Goal: Task Accomplishment & Management: Complete application form

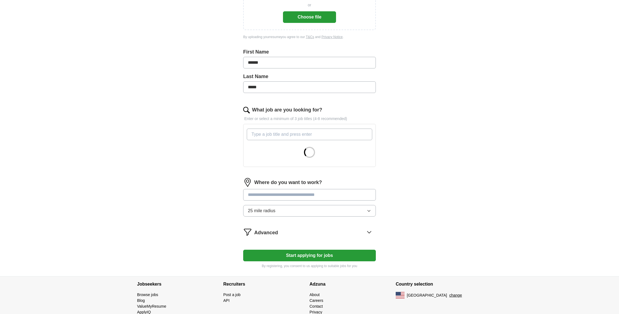
scroll to position [119, 0]
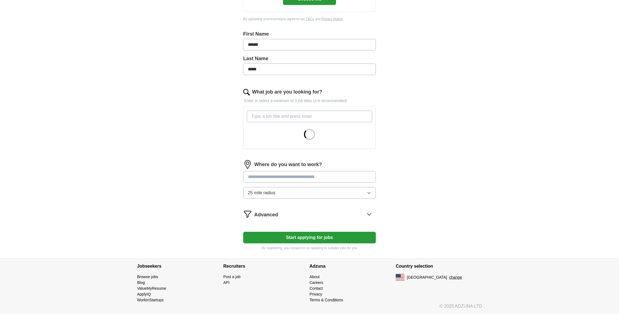
click at [369, 193] on icon "button" at bounding box center [368, 193] width 2 height 1
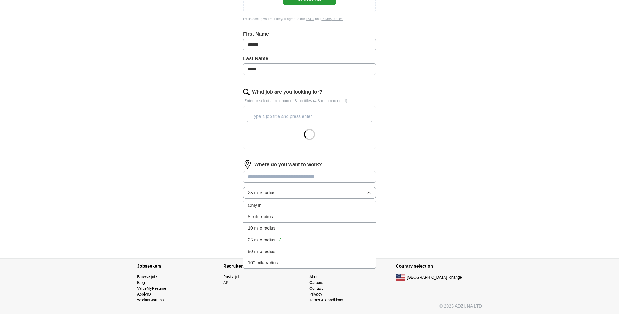
scroll to position [119, 0]
click at [337, 256] on li "50 mile radius" at bounding box center [309, 252] width 132 height 11
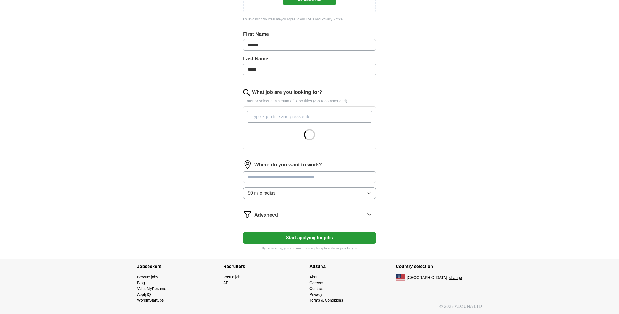
click at [286, 177] on input "text" at bounding box center [309, 178] width 133 height 12
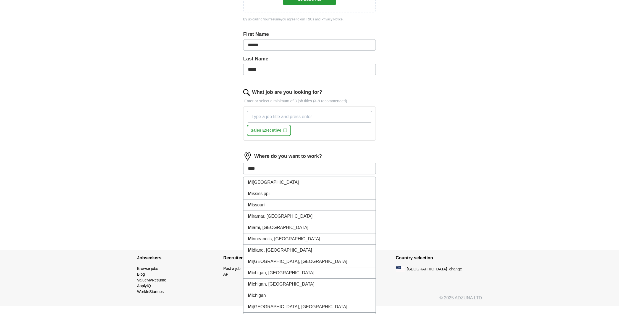
type input "*****"
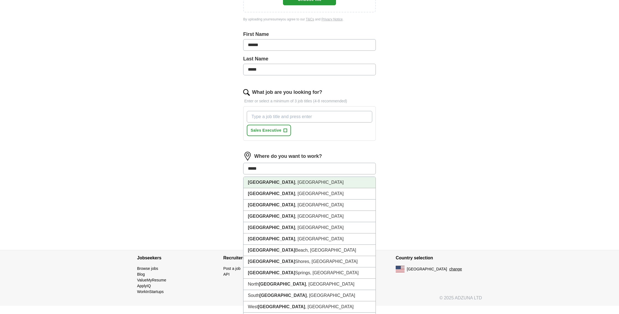
click at [262, 184] on li "[GEOGRAPHIC_DATA] , [GEOGRAPHIC_DATA]" at bounding box center [309, 182] width 132 height 11
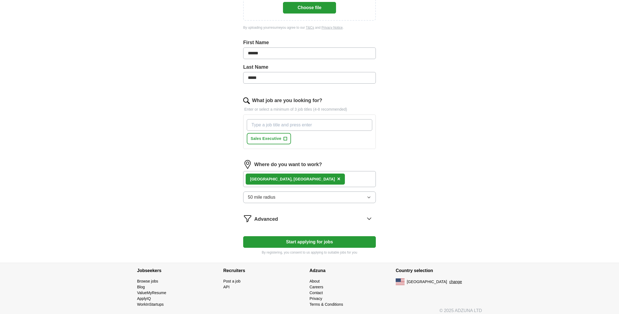
click at [415, 173] on div "ApplyIQ Let ApplyIQ do the hard work of searching and applying for jobs. Just t…" at bounding box center [310, 84] width 354 height 357
drag, startPoint x: 259, startPoint y: 140, endPoint x: 267, endPoint y: 140, distance: 7.7
click at [259, 140] on span "Sales Executive" at bounding box center [266, 139] width 31 height 6
drag, startPoint x: 268, startPoint y: 125, endPoint x: 304, endPoint y: 128, distance: 36.3
click at [269, 125] on input "What job are you looking for?" at bounding box center [309, 125] width 125 height 12
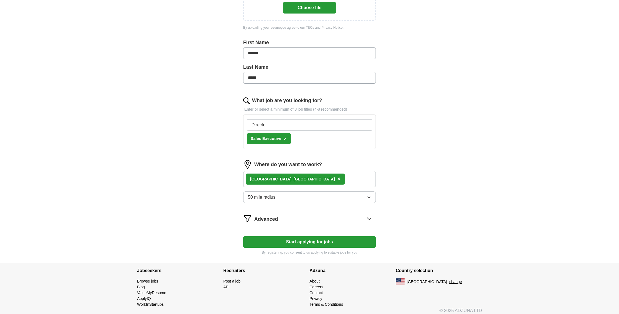
type input "Director"
type input "m"
type input "Manager"
type input "Executive"
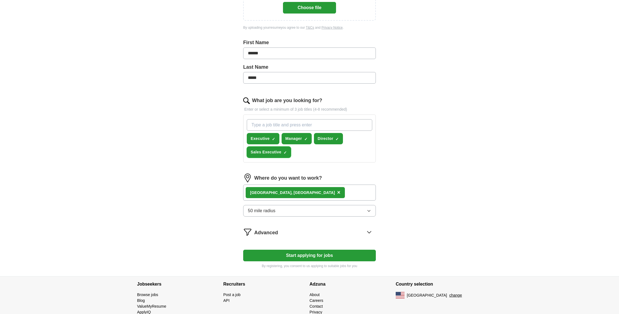
click at [0, 0] on span "×" at bounding box center [0, 0] width 0 height 0
drag, startPoint x: 264, startPoint y: 124, endPoint x: 364, endPoint y: 134, distance: 100.2
click at [265, 124] on input "What job are you looking for?" at bounding box center [309, 125] width 125 height 12
click at [428, 160] on div "ApplyIQ Let ApplyIQ do the hard work of searching and applying for jobs. Just t…" at bounding box center [310, 91] width 354 height 370
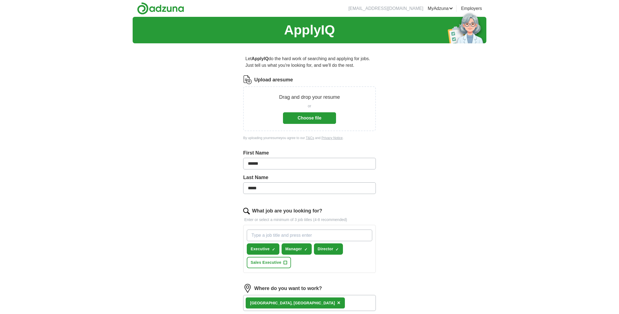
scroll to position [1, 0]
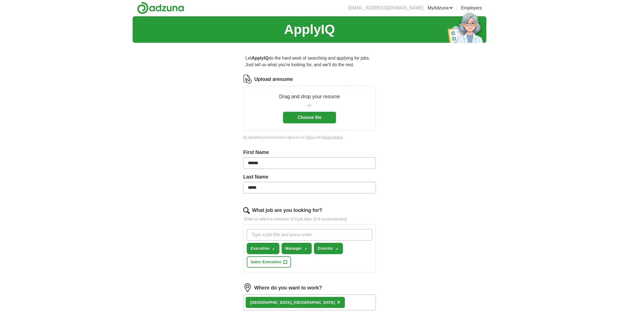
click at [304, 120] on button "Choose file" at bounding box center [309, 118] width 53 height 12
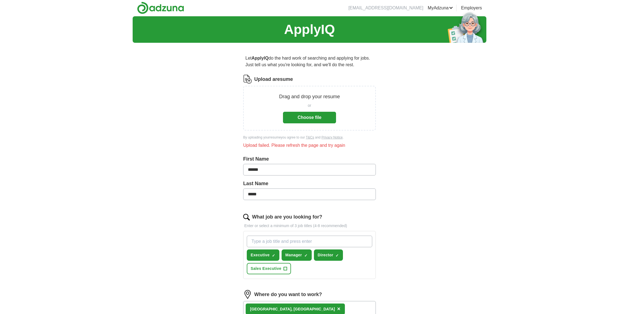
click at [325, 119] on button "Choose file" at bounding box center [309, 118] width 53 height 12
click at [314, 118] on button "Choose file" at bounding box center [309, 118] width 53 height 12
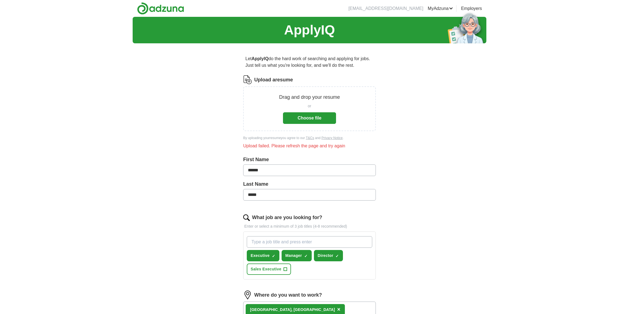
scroll to position [1, 0]
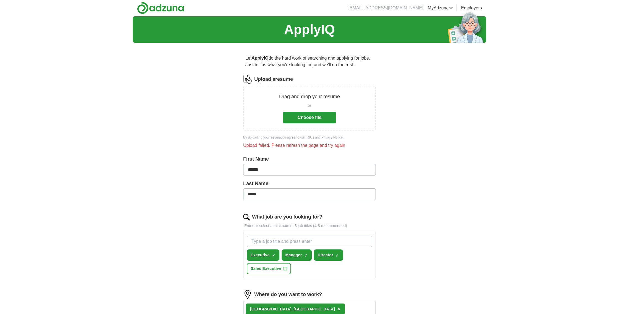
click at [323, 119] on button "Choose file" at bounding box center [309, 118] width 53 height 12
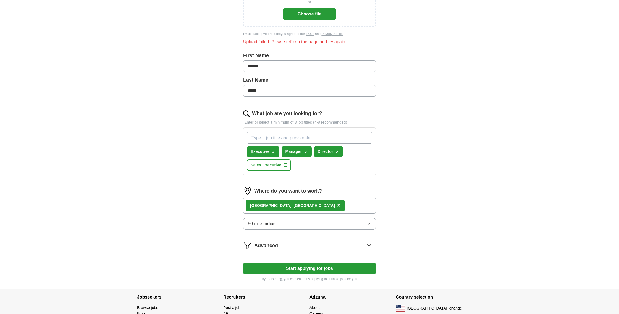
scroll to position [135, 0]
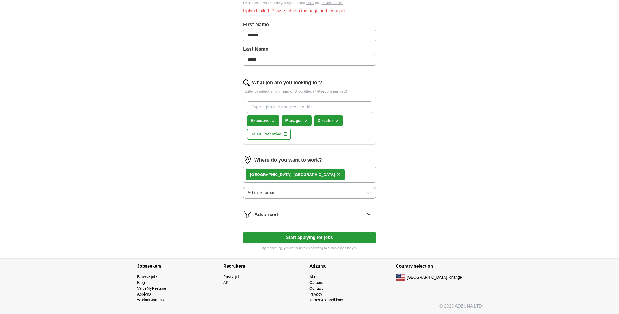
drag, startPoint x: 344, startPoint y: 239, endPoint x: 424, endPoint y: 231, distance: 80.3
click at [346, 239] on button "Start applying for jobs" at bounding box center [309, 238] width 133 height 12
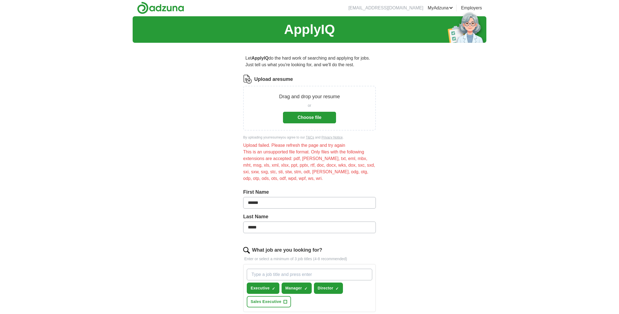
scroll to position [0, 0]
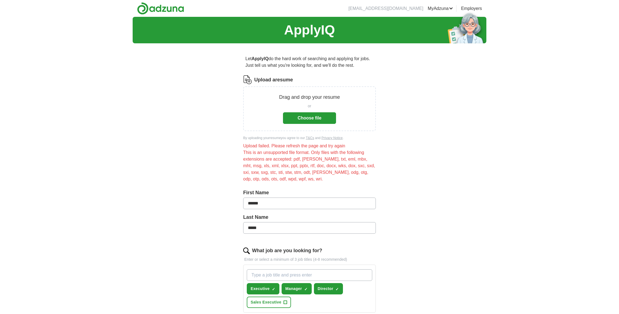
click at [304, 119] on button "Choose file" at bounding box center [309, 118] width 53 height 12
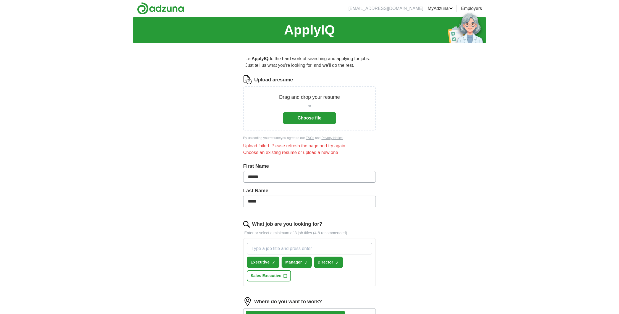
click at [441, 215] on div "ApplyIQ Let ApplyIQ do the hard work of searching and applying for jobs. Just t…" at bounding box center [310, 221] width 354 height 408
click at [0, 0] on link "Resumes" at bounding box center [0, 0] width 0 height 0
